Goal: Transaction & Acquisition: Purchase product/service

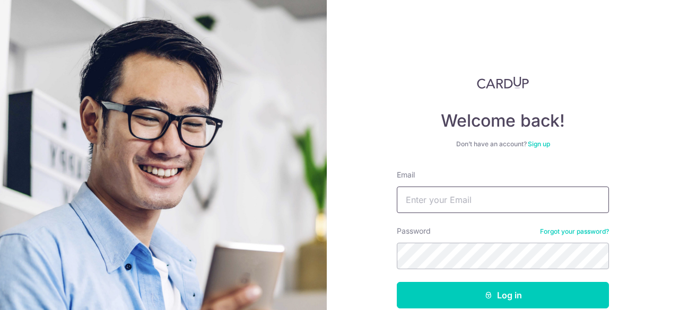
click at [439, 195] on input "Email" at bounding box center [503, 200] width 212 height 27
type input "[PERSON_NAME][EMAIL_ADDRESS][PERSON_NAME][DOMAIN_NAME]"
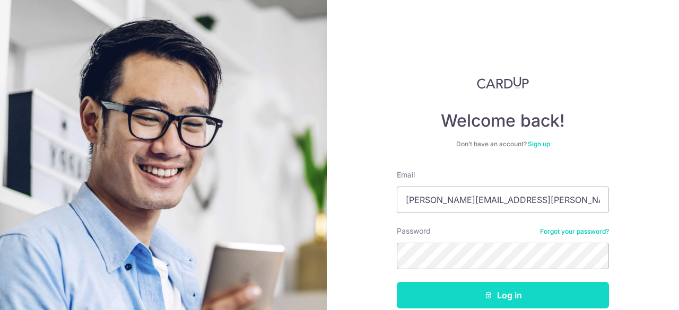
click at [489, 299] on icon "submit" at bounding box center [488, 295] width 8 height 8
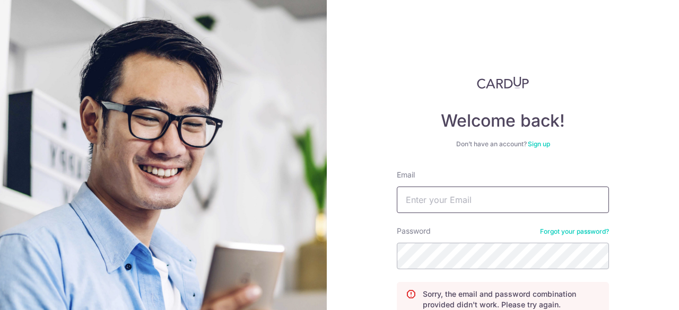
scroll to position [53, 0]
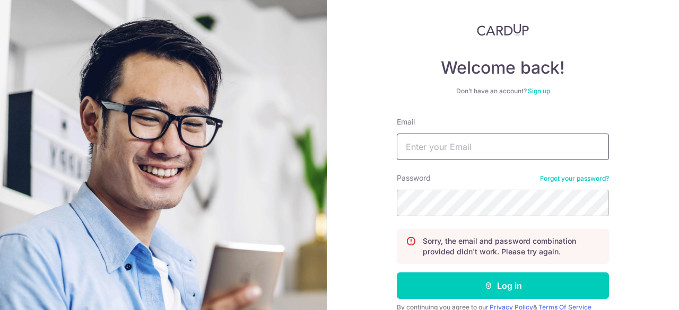
click at [470, 151] on input "Email" at bounding box center [503, 147] width 212 height 27
type input "daniel.lin.yy@gmail.com"
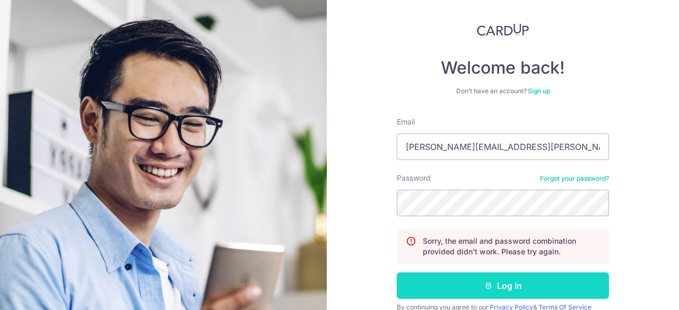
click at [518, 276] on button "Log in" at bounding box center [503, 286] width 212 height 27
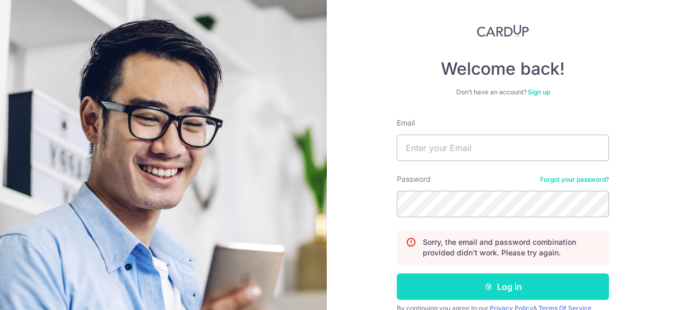
scroll to position [100, 0]
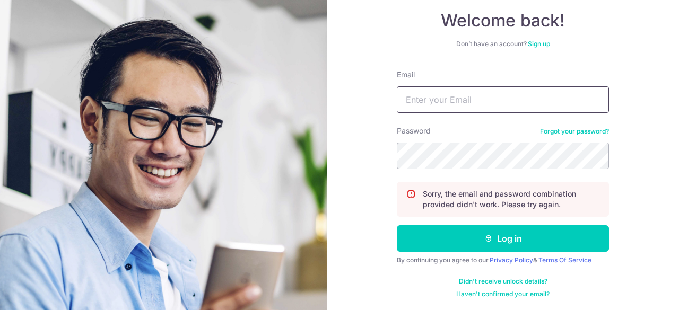
click at [523, 111] on input "Email" at bounding box center [503, 99] width 212 height 27
type input "[PERSON_NAME][EMAIL_ADDRESS][PERSON_NAME][DOMAIN_NAME]"
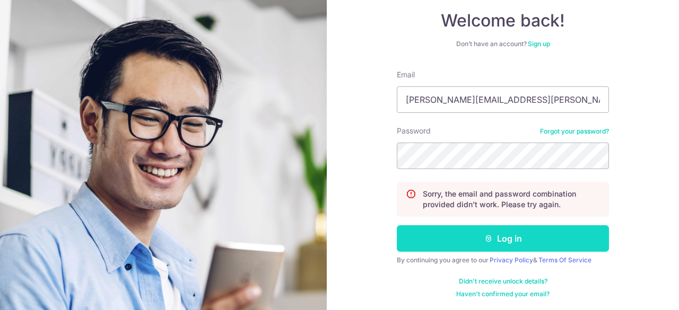
click at [488, 242] on button "Log in" at bounding box center [503, 238] width 212 height 27
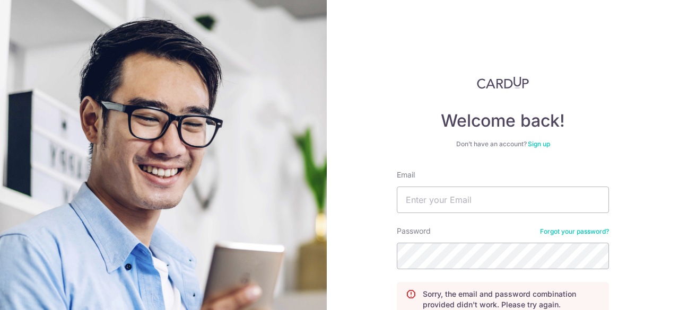
click at [551, 236] on div "Password Forgot your password?" at bounding box center [503, 247] width 212 height 43
click at [551, 233] on link "Forgot your password?" at bounding box center [574, 232] width 69 height 8
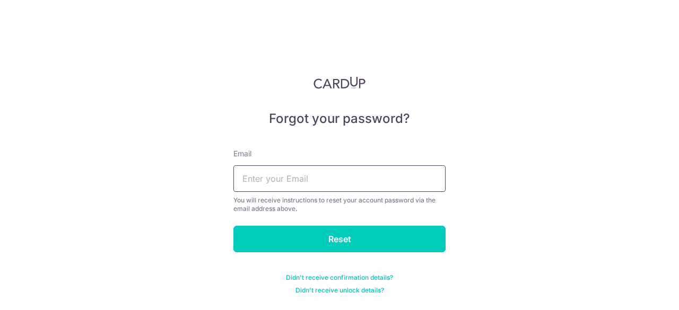
click at [323, 181] on input "text" at bounding box center [339, 179] width 212 height 27
type input "[PERSON_NAME][EMAIL_ADDRESS][PERSON_NAME][DOMAIN_NAME]"
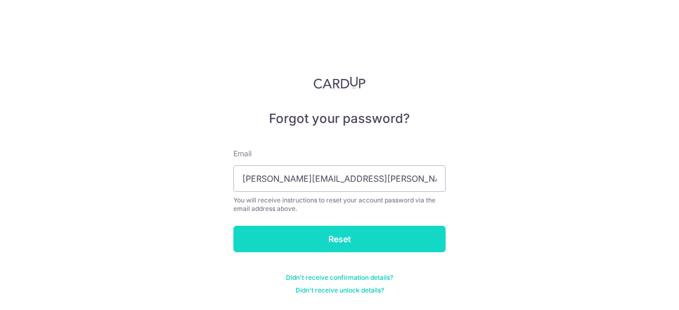
click at [318, 229] on input "Reset" at bounding box center [339, 239] width 212 height 27
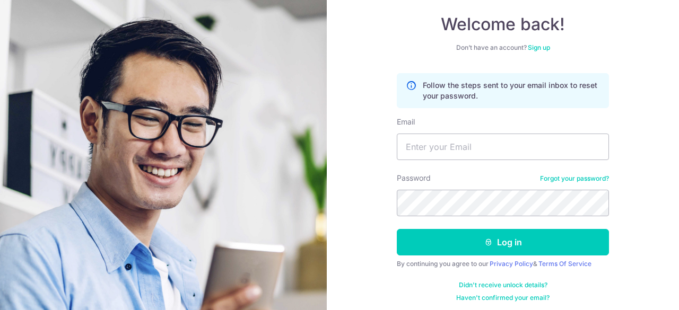
scroll to position [100, 0]
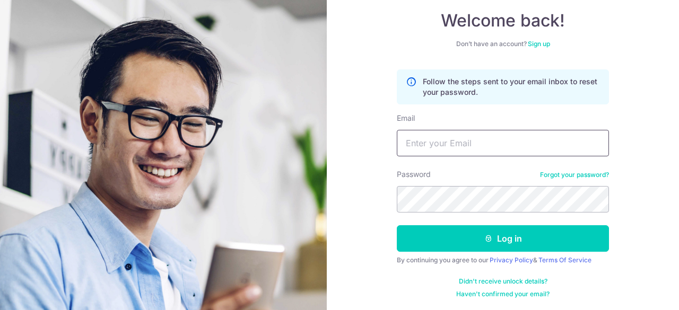
click at [466, 142] on input "Email" at bounding box center [503, 143] width 212 height 27
type input "[PERSON_NAME][EMAIL_ADDRESS][PERSON_NAME][DOMAIN_NAME]"
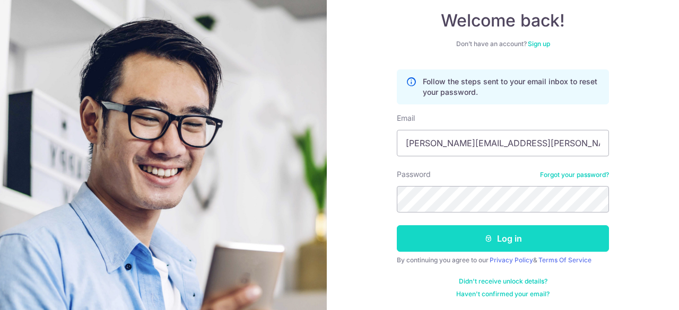
click at [488, 228] on button "Log in" at bounding box center [503, 238] width 212 height 27
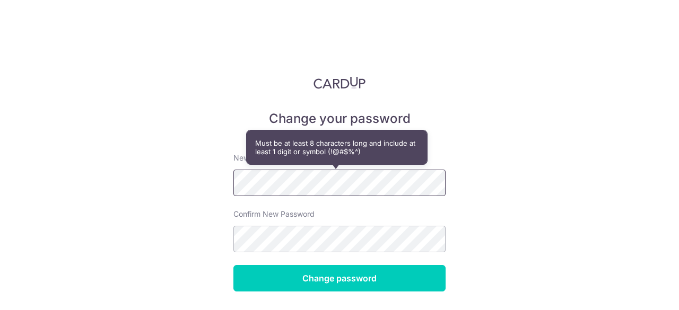
click at [176, 168] on div "Change your password New password Confirm New Password Change password Didn't r…" at bounding box center [339, 155] width 679 height 310
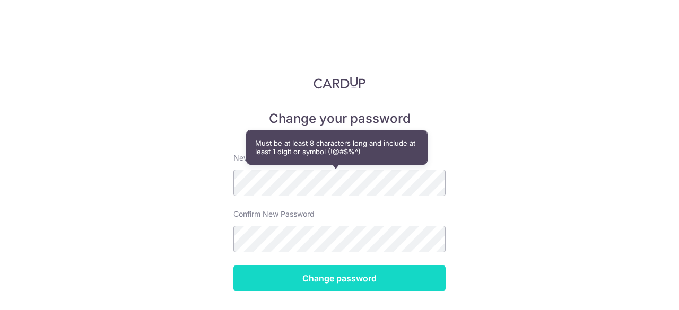
click at [249, 275] on input "Change password" at bounding box center [339, 278] width 212 height 27
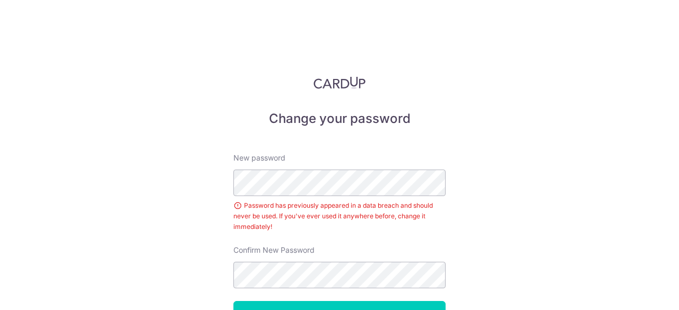
scroll to position [72, 0]
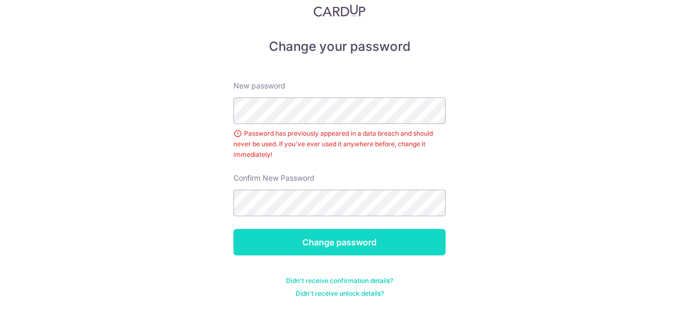
click at [310, 232] on input "Change password" at bounding box center [339, 242] width 212 height 27
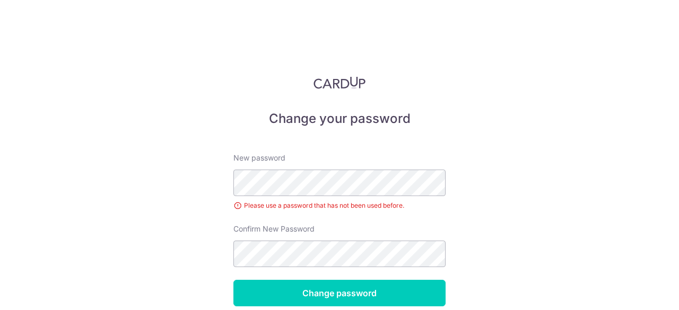
scroll to position [51, 0]
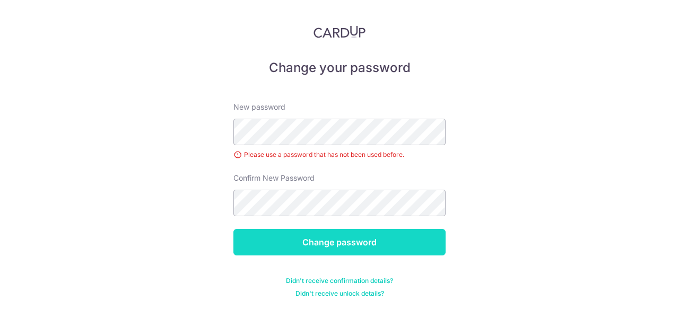
click at [320, 239] on input "Change password" at bounding box center [339, 242] width 212 height 27
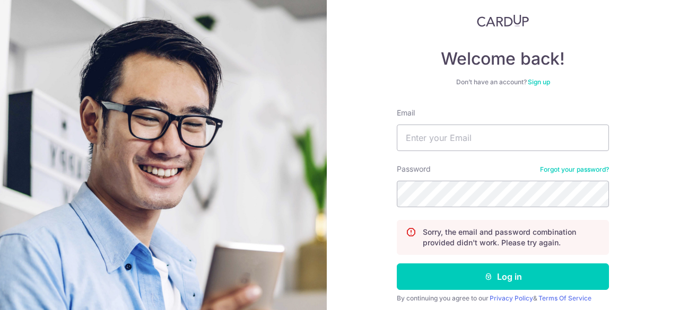
scroll to position [100, 0]
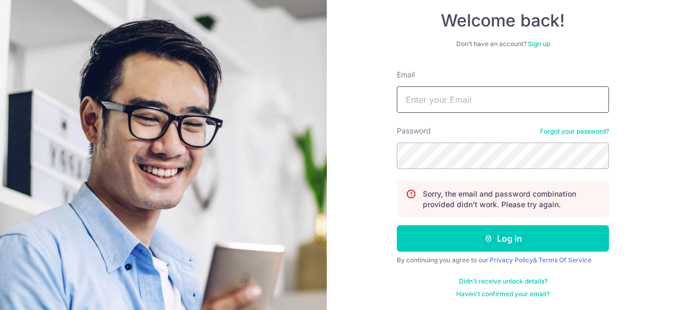
click at [500, 104] on input "Email" at bounding box center [503, 99] width 212 height 27
click at [579, 132] on link "Forgot your password?" at bounding box center [574, 131] width 69 height 8
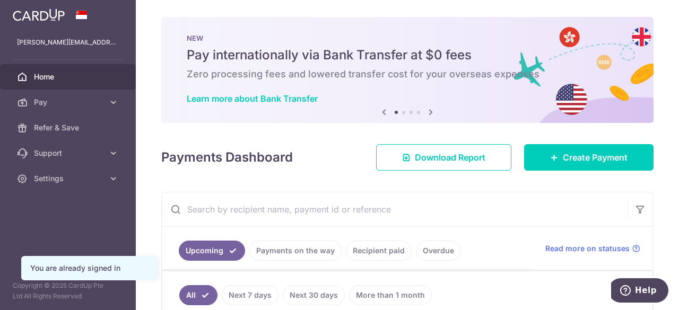
click at [429, 117] on icon at bounding box center [430, 112] width 13 height 13
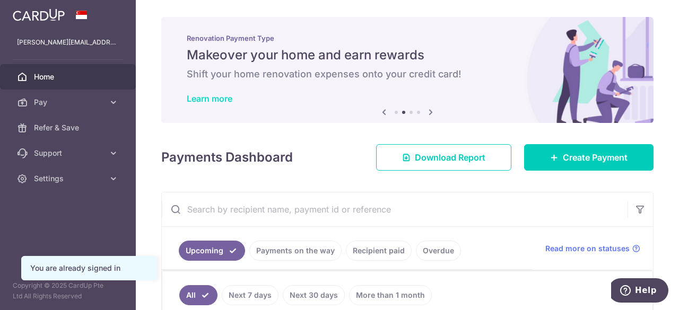
click at [221, 97] on link "Learn more" at bounding box center [210, 98] width 46 height 11
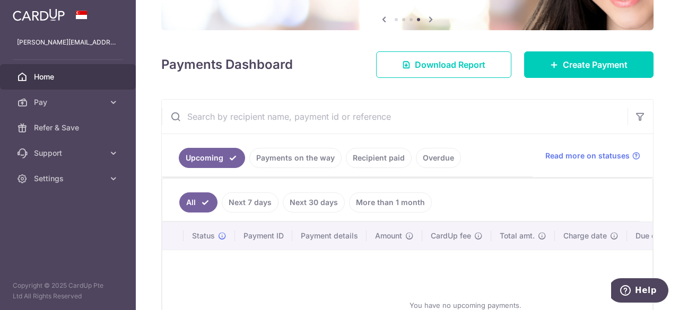
scroll to position [103, 0]
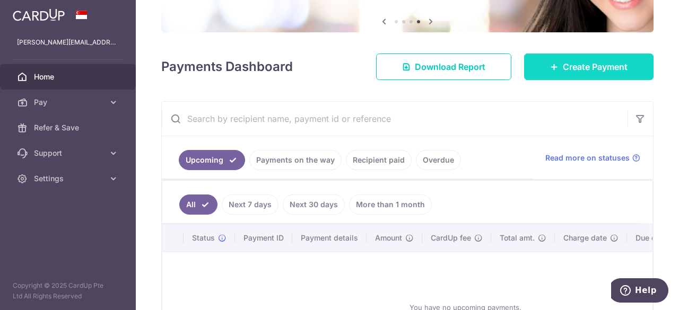
click at [543, 65] on link "Create Payment" at bounding box center [588, 67] width 129 height 27
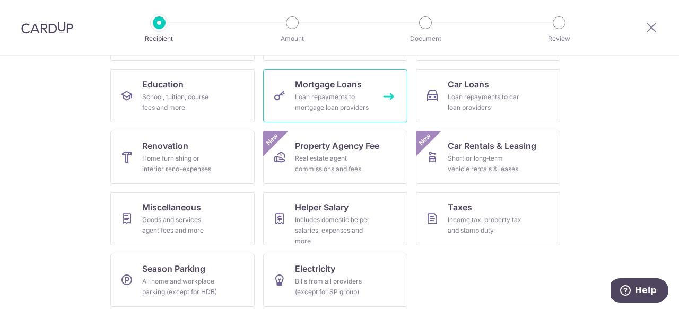
scroll to position [163, 0]
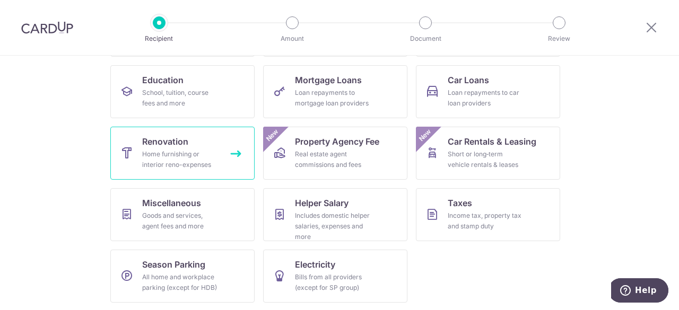
click at [152, 164] on div "Home furnishing or interior reno-expenses" at bounding box center [180, 159] width 76 height 21
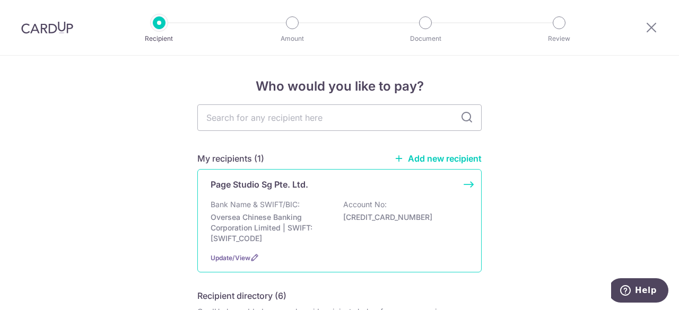
click at [464, 183] on div "Page Studio Sg Pte. Ltd. Bank Name & SWIFT/BIC: Oversea Chinese Banking Corpora…" at bounding box center [339, 220] width 284 height 103
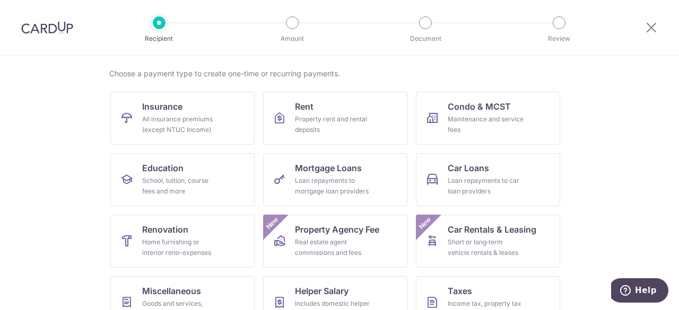
scroll to position [159, 0]
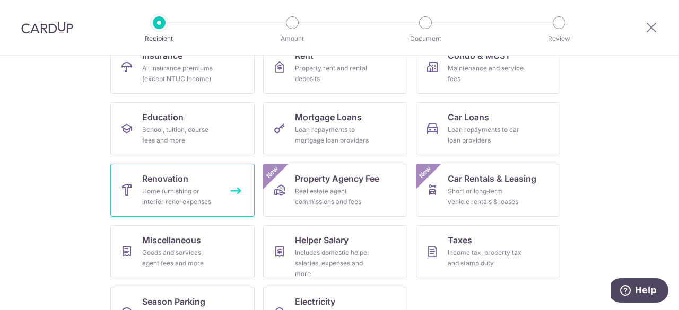
click at [176, 188] on div "Home furnishing or interior reno-expenses" at bounding box center [180, 196] width 76 height 21
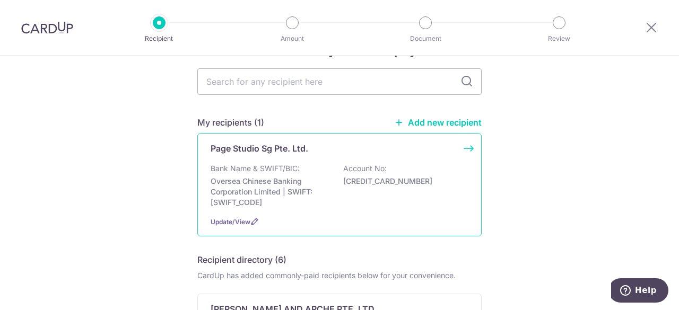
scroll to position [53, 0]
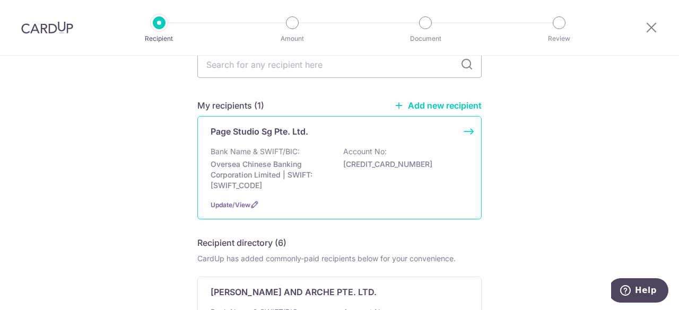
click at [468, 129] on div "Page Studio Sg Pte. Ltd. Bank Name & SWIFT/BIC: Oversea Chinese Banking Corpora…" at bounding box center [339, 167] width 284 height 103
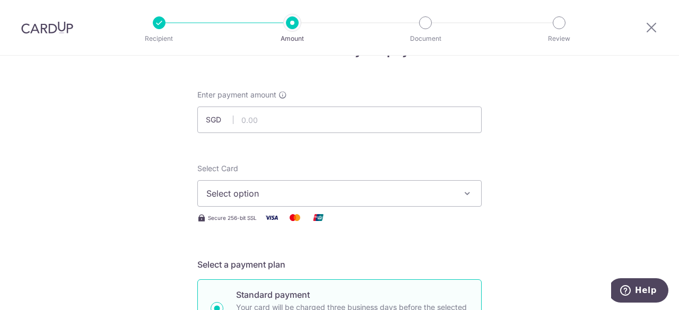
scroll to position [53, 0]
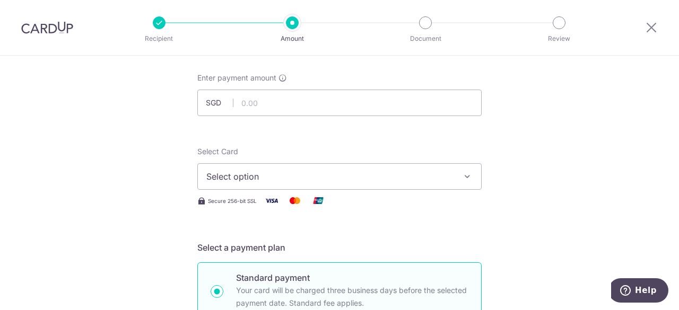
click at [278, 174] on span "Select option" at bounding box center [329, 176] width 247 height 13
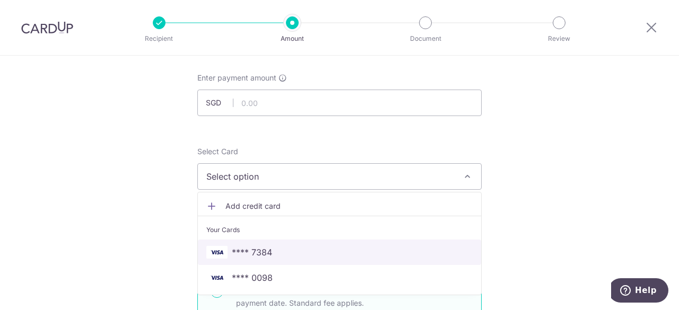
click at [254, 251] on span "**** 7384" at bounding box center [252, 252] width 40 height 13
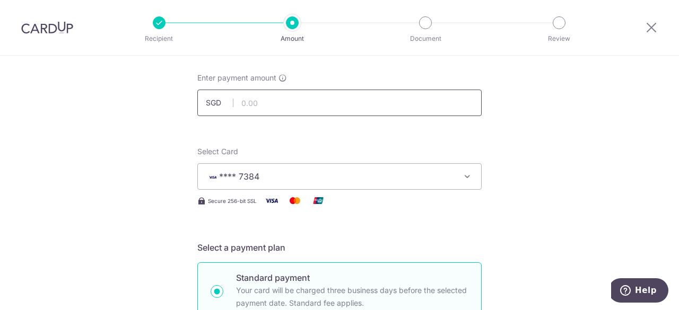
click at [262, 94] on input "text" at bounding box center [339, 103] width 284 height 27
click at [388, 190] on div "Select Card **** 7384 Add credit card Your Cards **** 7384 **** 0098 Secure 256…" at bounding box center [339, 176] width 284 height 61
type input "45,677.93"
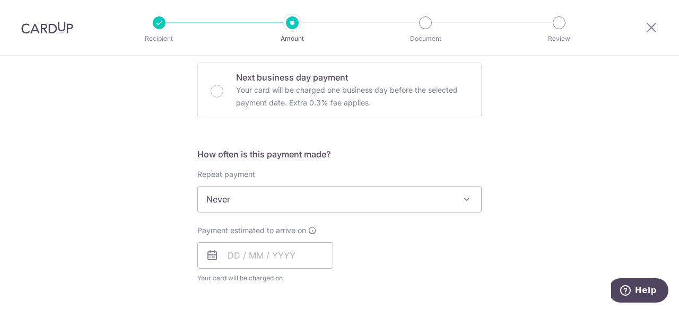
scroll to position [371, 0]
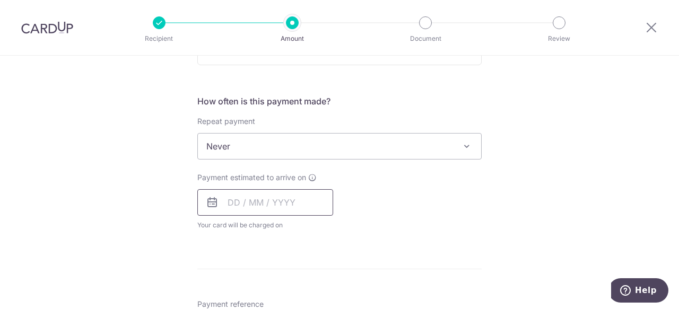
click at [275, 204] on input "text" at bounding box center [265, 202] width 136 height 27
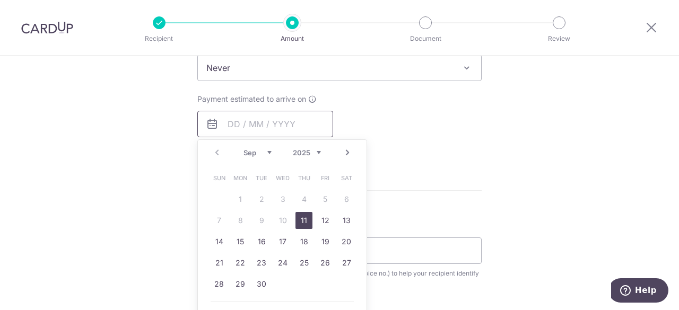
scroll to position [477, 0]
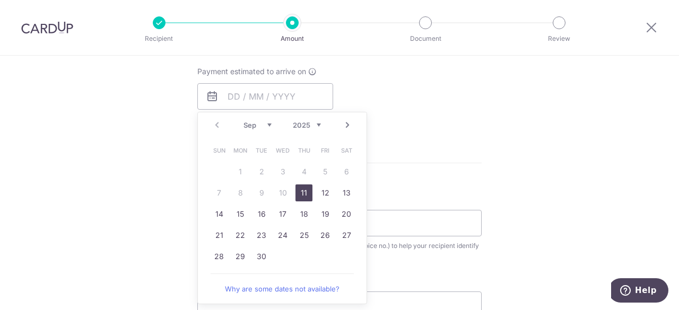
drag, startPoint x: 299, startPoint y: 193, endPoint x: 397, endPoint y: 148, distance: 108.0
click at [299, 193] on link "11" at bounding box center [303, 193] width 17 height 17
type input "[DATE]"
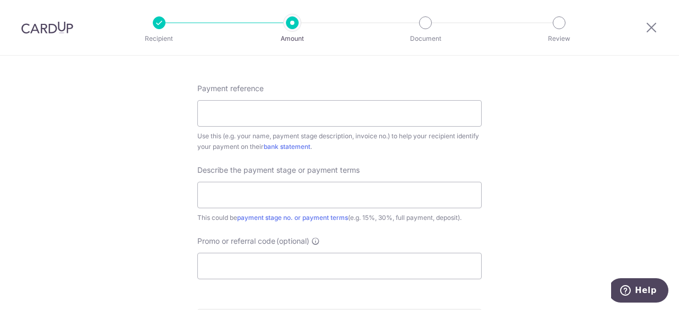
scroll to position [637, 0]
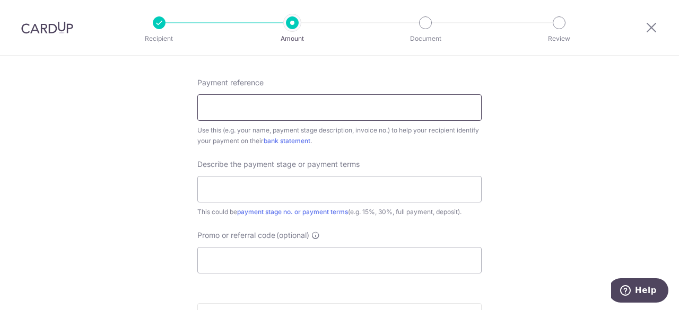
click at [306, 115] on input "Payment reference" at bounding box center [339, 107] width 284 height 27
drag, startPoint x: 312, startPoint y: 100, endPoint x: 160, endPoint y: 101, distance: 152.3
click at [297, 106] on input "25% of Quote" at bounding box center [339, 107] width 284 height 27
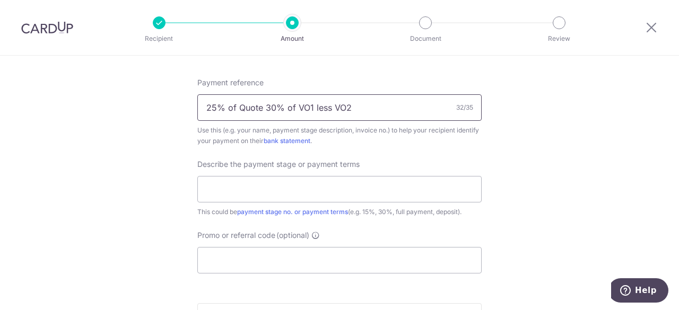
drag, startPoint x: 359, startPoint y: 109, endPoint x: 201, endPoint y: 108, distance: 157.6
click at [201, 108] on input "25% of Quote 30% of VO1 less VO2" at bounding box center [339, 107] width 284 height 27
type input "25% of Quote 30% of VO1 less VO2"
click at [213, 192] on input "text" at bounding box center [339, 189] width 284 height 27
paste input "25% of Quote 30% of VO1 less VO2"
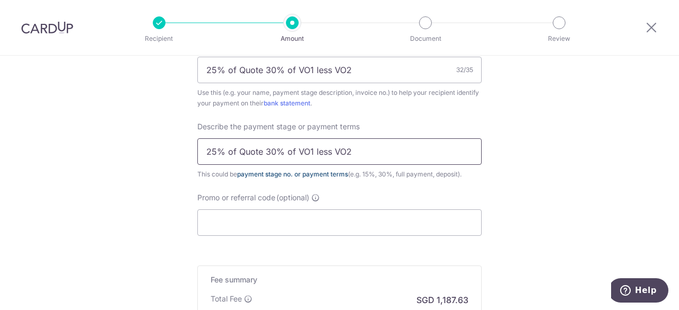
scroll to position [690, 0]
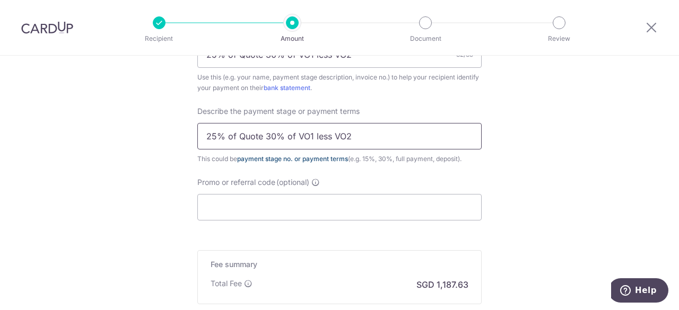
type input "25% of Quote 30% of VO1 less VO2"
click at [340, 212] on input "Promo or referral code (optional)" at bounding box center [339, 207] width 284 height 27
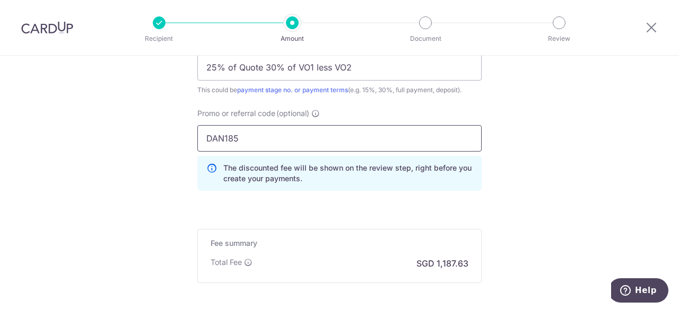
scroll to position [812, 0]
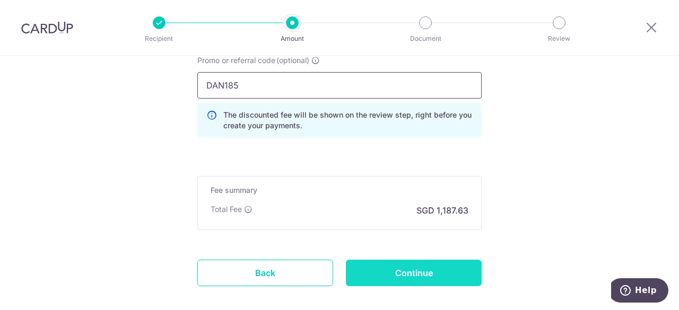
type input "DAN185"
click at [373, 267] on input "Continue" at bounding box center [414, 273] width 136 height 27
type input "Create Schedule"
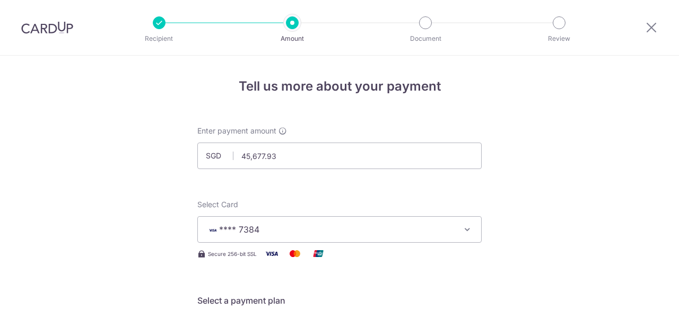
scroll to position [704, 0]
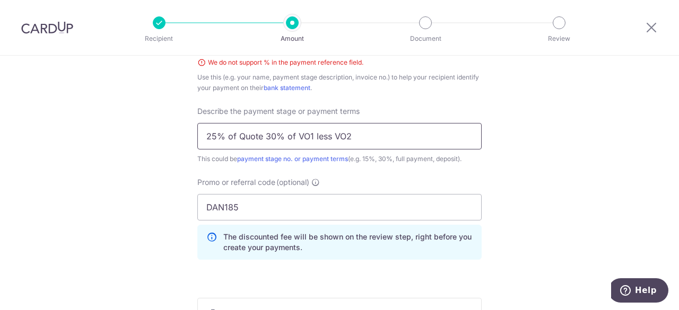
click at [221, 138] on input "25% of Quote 30% of VO1 less VO2" at bounding box center [339, 136] width 284 height 27
drag, startPoint x: 237, startPoint y: 133, endPoint x: 249, endPoint y: 135, distance: 12.3
click at [237, 133] on input "25pct of Quote 30pc of VO1 less VO2" at bounding box center [339, 136] width 284 height 27
click at [288, 135] on input "25pct Quote 30pct of VO1 less VO2" at bounding box center [339, 136] width 284 height 27
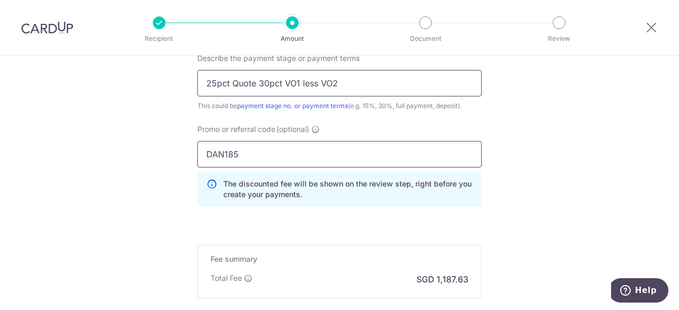
scroll to position [598, 0]
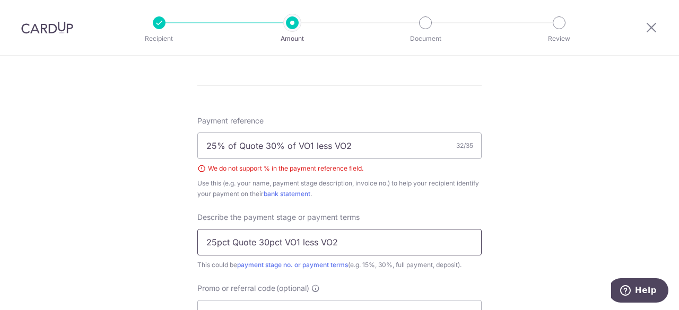
drag, startPoint x: 337, startPoint y: 237, endPoint x: 190, endPoint y: 238, distance: 146.4
click at [190, 238] on div "Tell us more about your payment Enter payment amount SGD 45,677.93 45677.93 Sel…" at bounding box center [339, 25] width 679 height 1137
type input "25pct Quote 30pct VO1 less VO2"
drag, startPoint x: 350, startPoint y: 144, endPoint x: 117, endPoint y: 136, distance: 233.0
click at [117, 136] on div "Tell us more about your payment Enter payment amount SGD 45,677.93 45677.93 Sel…" at bounding box center [339, 25] width 679 height 1137
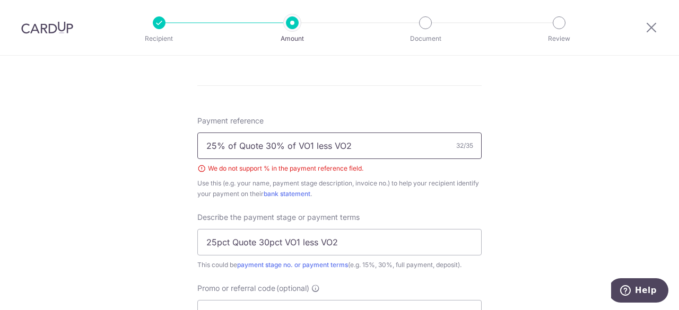
paste input "pct Quote 30pct"
click at [349, 242] on input "25pct Quote 30pct VO1 less VO2" at bounding box center [339, 242] width 284 height 27
click at [229, 145] on input "25pct Quote 30pct VO1 less VO2" at bounding box center [339, 146] width 284 height 27
click at [293, 147] on input "25pct of Quote 30pct VO1 less VO2" at bounding box center [339, 146] width 284 height 27
click at [274, 145] on input "25pct of Quote 30pct ofVO1 less VO2" at bounding box center [339, 146] width 284 height 27
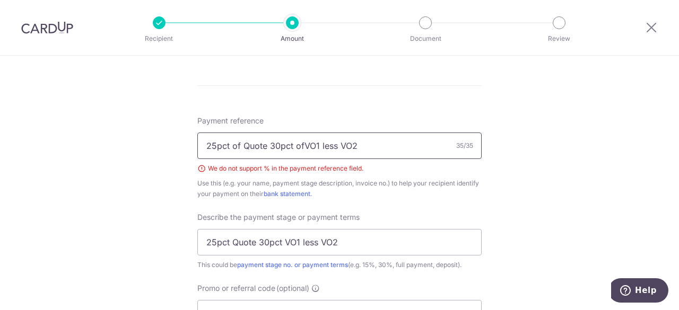
click at [239, 144] on input "25pct of Quote 30pct ofVO1 less VO2" at bounding box center [339, 146] width 284 height 27
type input "25pct Quote 30pct VO1 less VO2"
drag, startPoint x: 344, startPoint y: 146, endPoint x: 191, endPoint y: 135, distance: 153.2
click at [191, 135] on div "Tell us more about your payment Enter payment amount SGD 45,677.93 45677.93 Sel…" at bounding box center [339, 25] width 679 height 1137
click at [227, 240] on input "25pct Quote 30pct VO1 less VO2" at bounding box center [339, 242] width 284 height 27
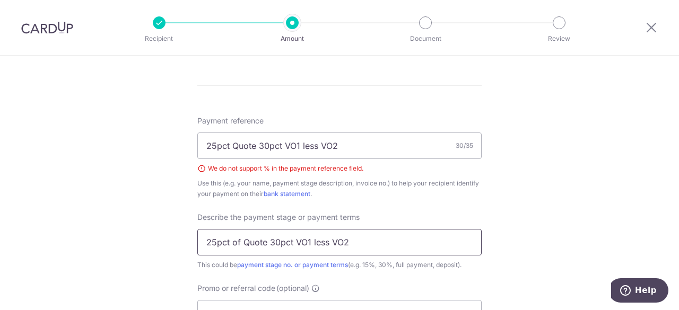
click at [291, 243] on input "25pct of Quote 30pct VO1 less VO2" at bounding box center [339, 242] width 284 height 27
drag, startPoint x: 362, startPoint y: 236, endPoint x: 189, endPoint y: 230, distance: 173.0
click at [189, 230] on div "Tell us more about your payment Enter payment amount SGD 45,677.93 45677.93 Sel…" at bounding box center [339, 25] width 679 height 1137
paste input "Quote 30pct"
type input "25pct Quote 30pct VO1 less VO2"
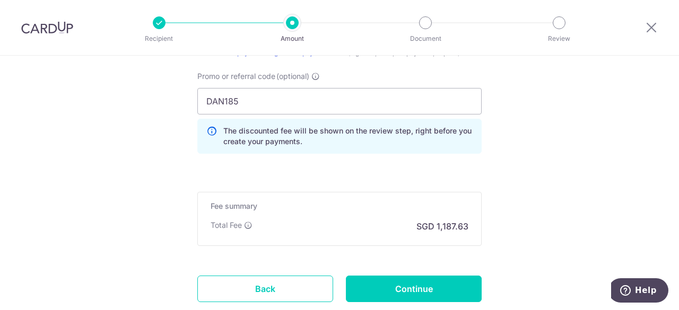
scroll to position [864, 0]
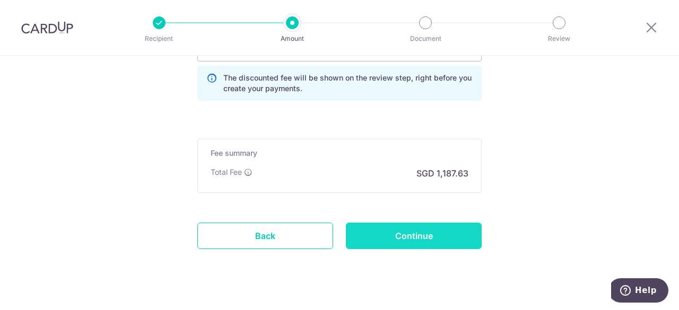
click at [396, 242] on input "Continue" at bounding box center [414, 236] width 136 height 27
type input "Create Schedule"
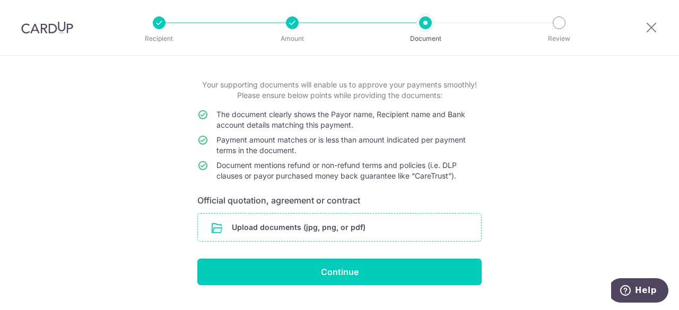
scroll to position [70, 0]
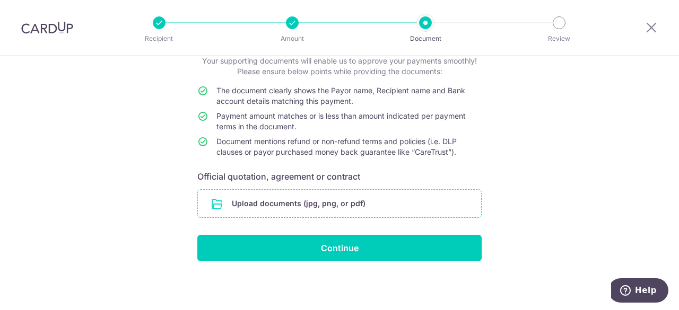
click at [266, 205] on input "file" at bounding box center [339, 204] width 283 height 28
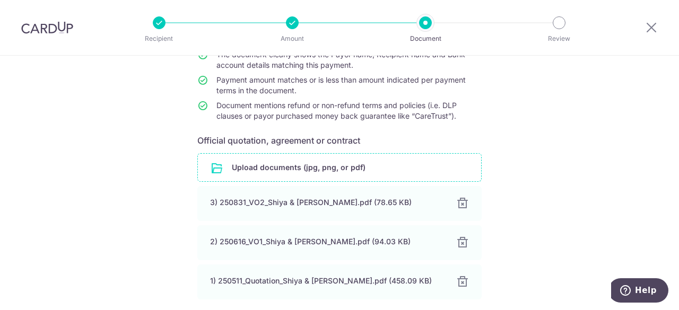
scroll to position [192, 0]
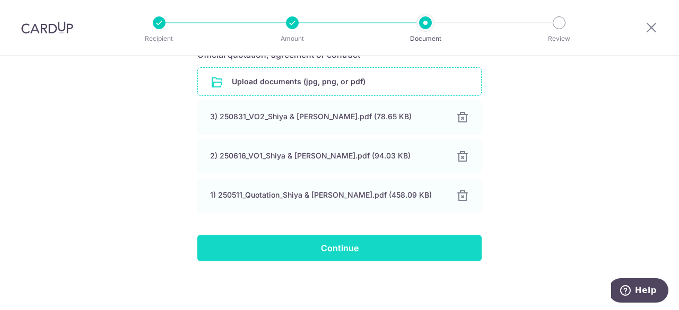
click at [409, 242] on input "Continue" at bounding box center [339, 248] width 284 height 27
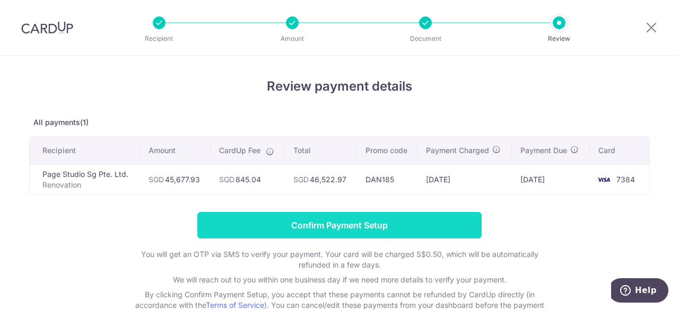
click at [258, 227] on input "Confirm Payment Setup" at bounding box center [339, 225] width 284 height 27
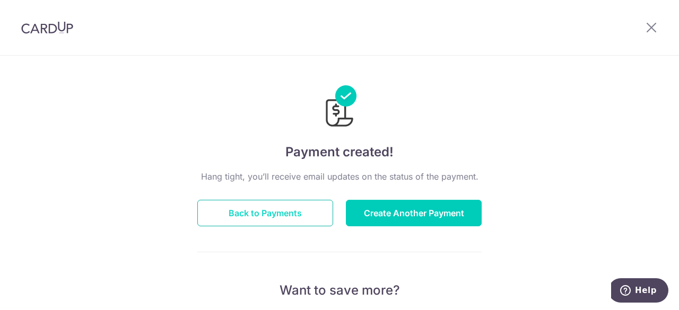
click at [290, 208] on button "Back to Payments" at bounding box center [265, 213] width 136 height 27
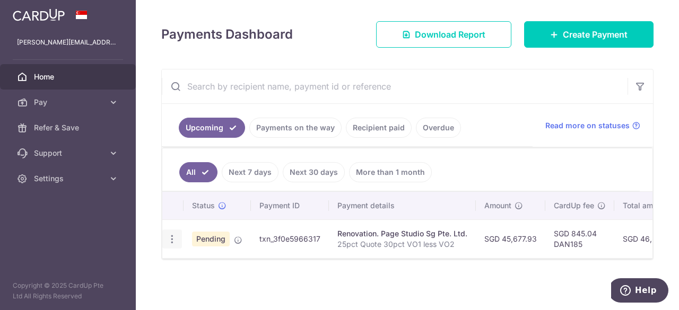
click at [175, 237] on icon "button" at bounding box center [172, 239] width 11 height 11
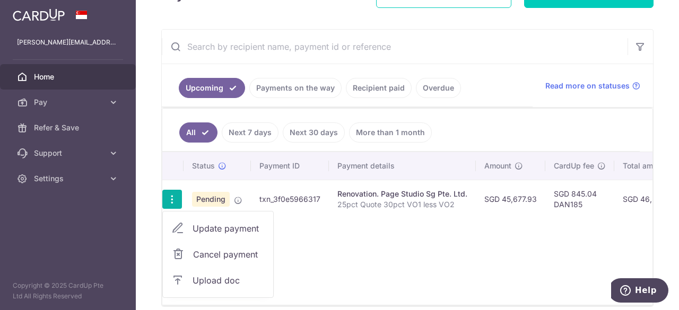
scroll to position [224, 0]
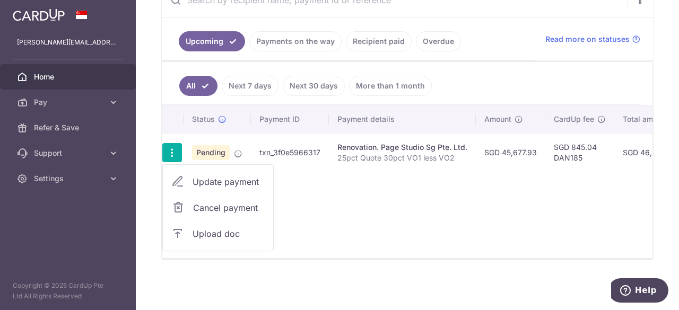
click at [360, 199] on div "Status Payment ID Payment details Amount CardUp fee Total amt. Charge date Due …" at bounding box center [407, 182] width 490 height 153
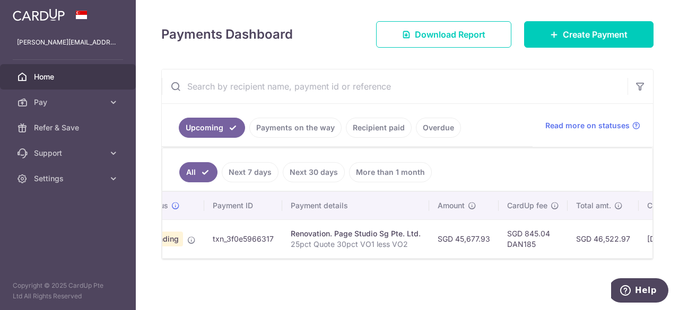
scroll to position [0, 0]
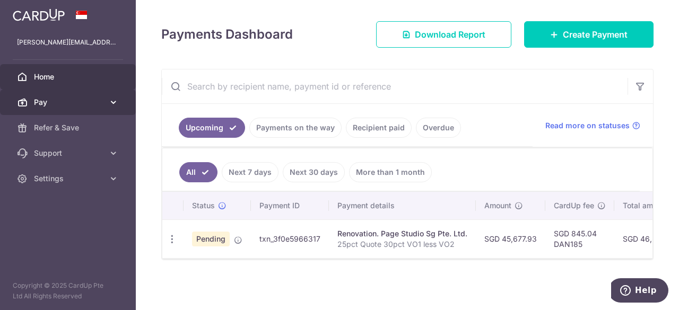
click at [115, 101] on icon at bounding box center [113, 102] width 11 height 11
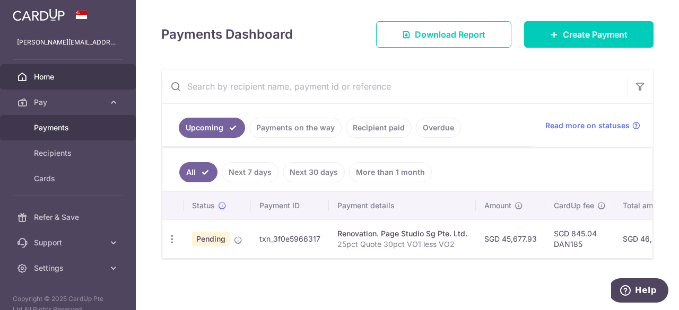
click at [54, 127] on span "Payments" at bounding box center [69, 128] width 70 height 11
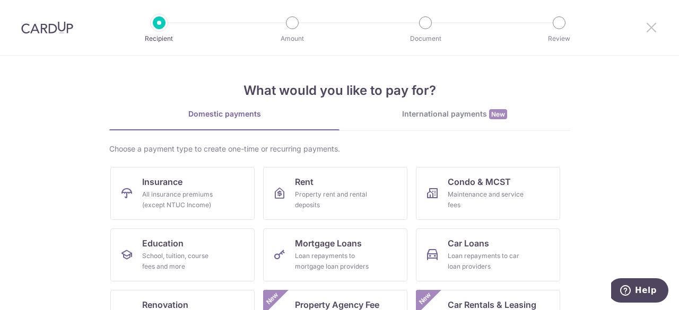
click at [651, 28] on icon at bounding box center [651, 27] width 13 height 13
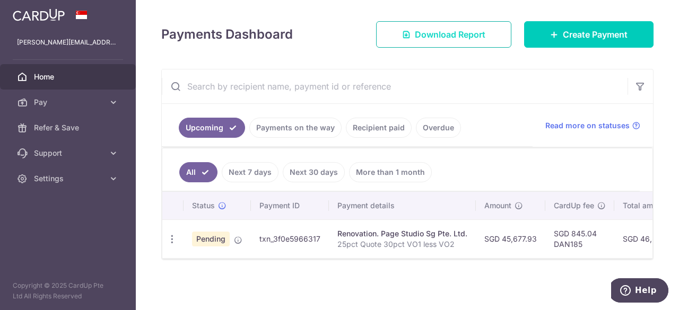
click at [443, 37] on span "Download Report" at bounding box center [450, 34] width 71 height 13
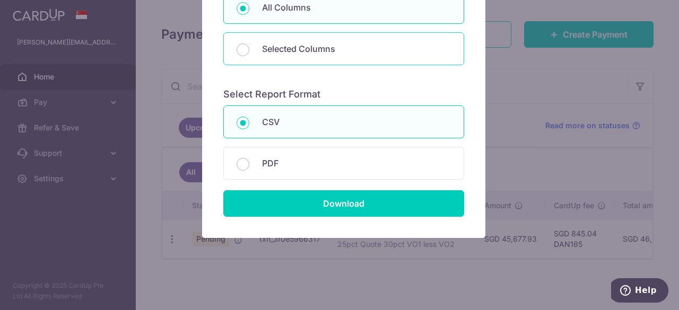
scroll to position [159, 0]
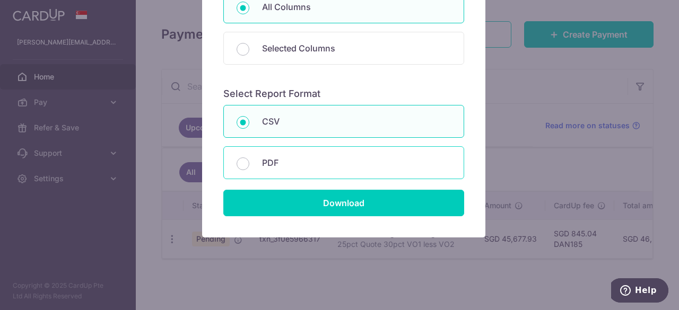
click at [251, 162] on div "PDF" at bounding box center [343, 162] width 241 height 33
radio input "false"
radio input "true"
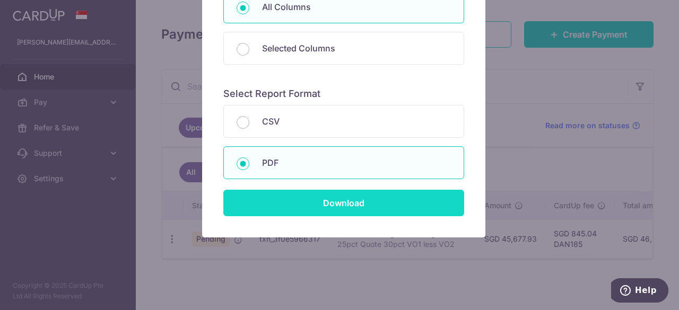
click at [276, 196] on input "Download" at bounding box center [343, 203] width 241 height 27
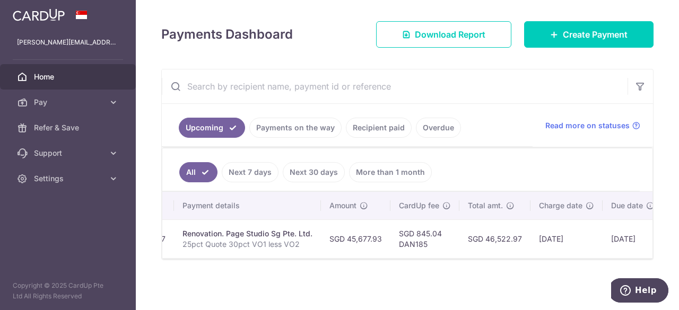
scroll to position [0, 244]
